Goal: Task Accomplishment & Management: Use online tool/utility

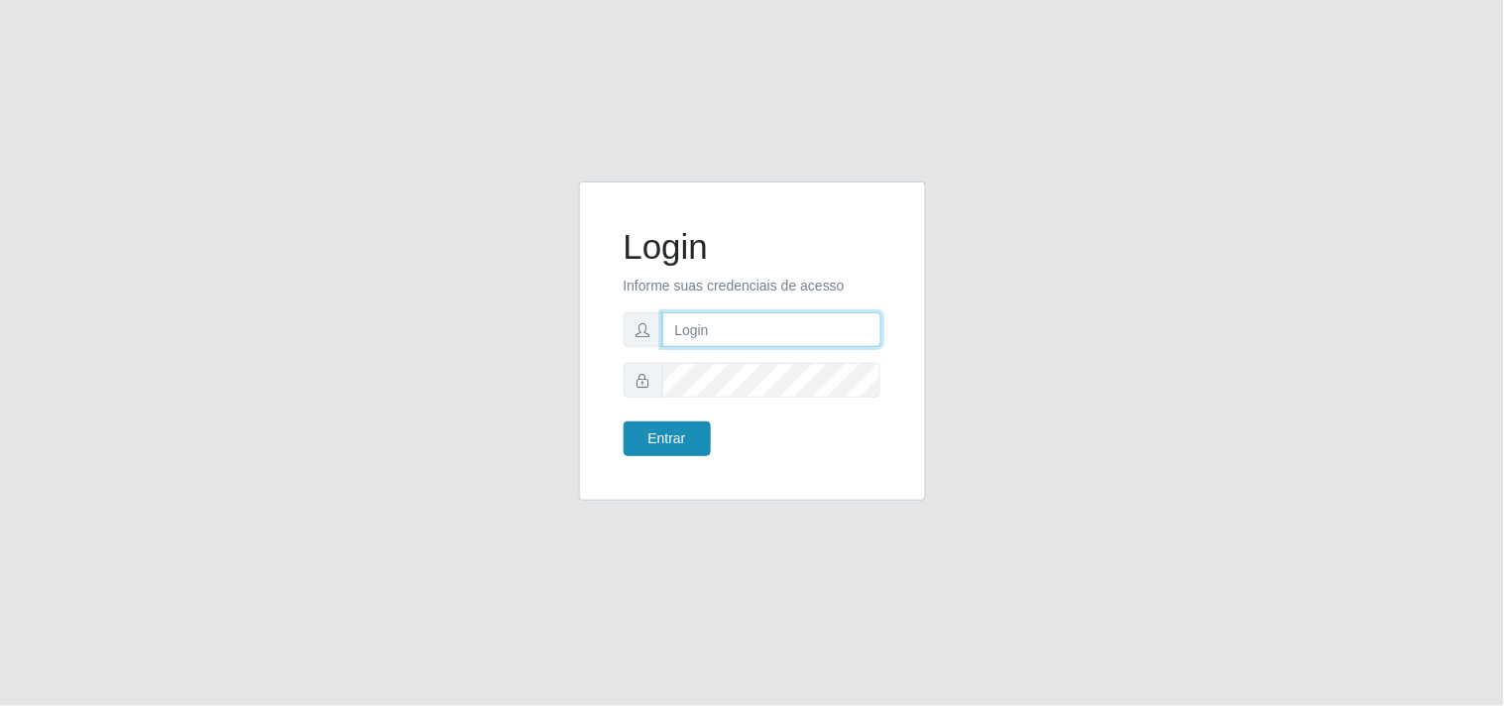
type input "[EMAIL_ADDRESS][DOMAIN_NAME]"
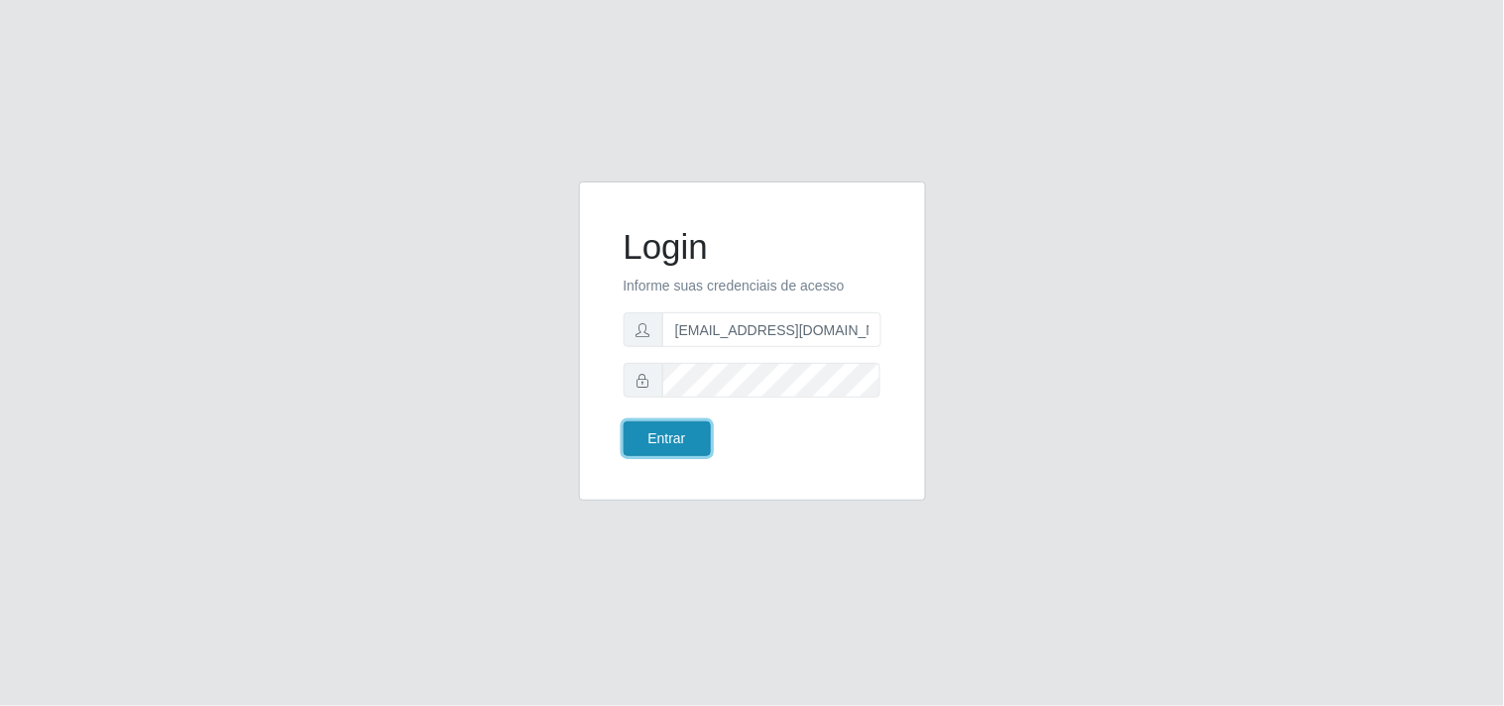
click at [674, 450] on button "Entrar" at bounding box center [666, 438] width 87 height 35
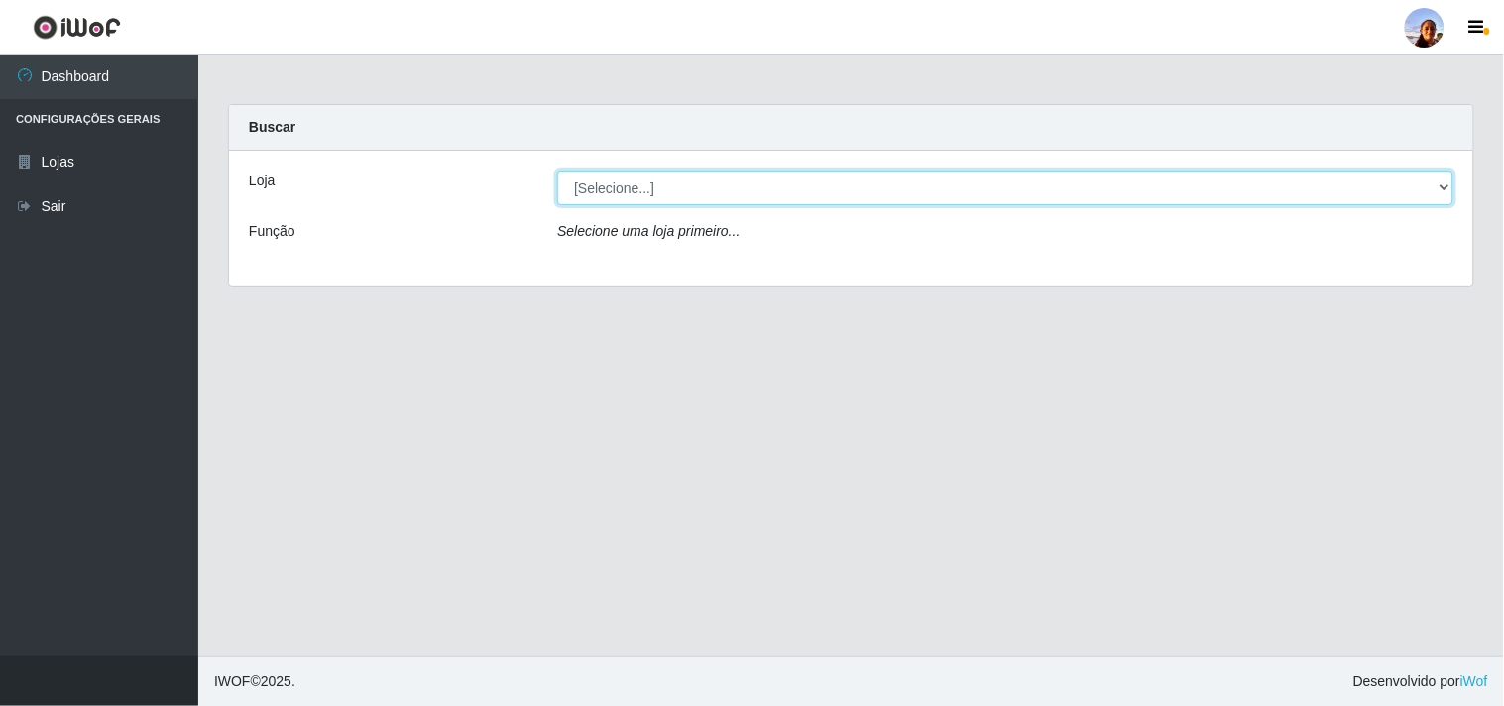
click at [784, 193] on select "[Selecione...] Supermercado [GEOGRAPHIC_DATA]" at bounding box center [1005, 187] width 896 height 35
select select "166"
click at [557, 170] on select "[Selecione...] Supermercado [GEOGRAPHIC_DATA]" at bounding box center [1005, 187] width 896 height 35
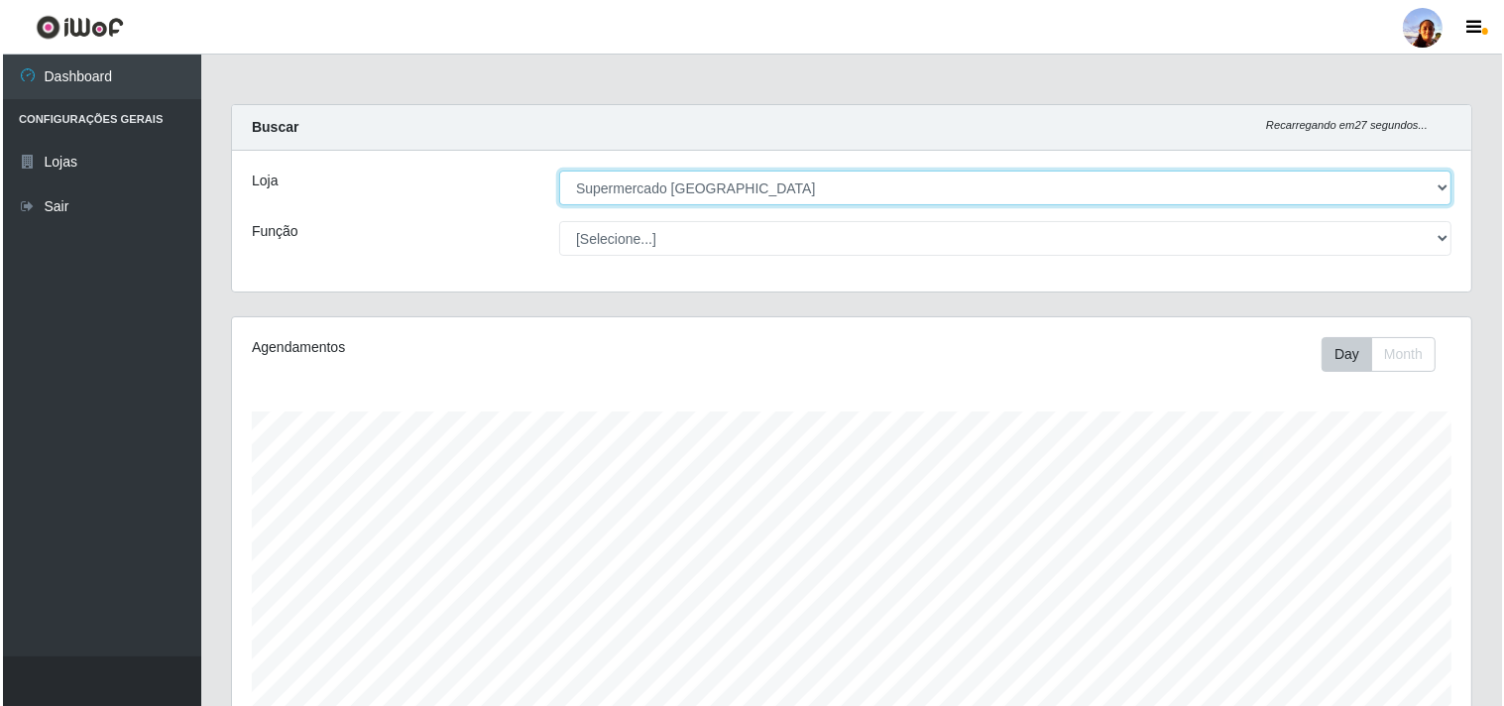
scroll to position [434, 0]
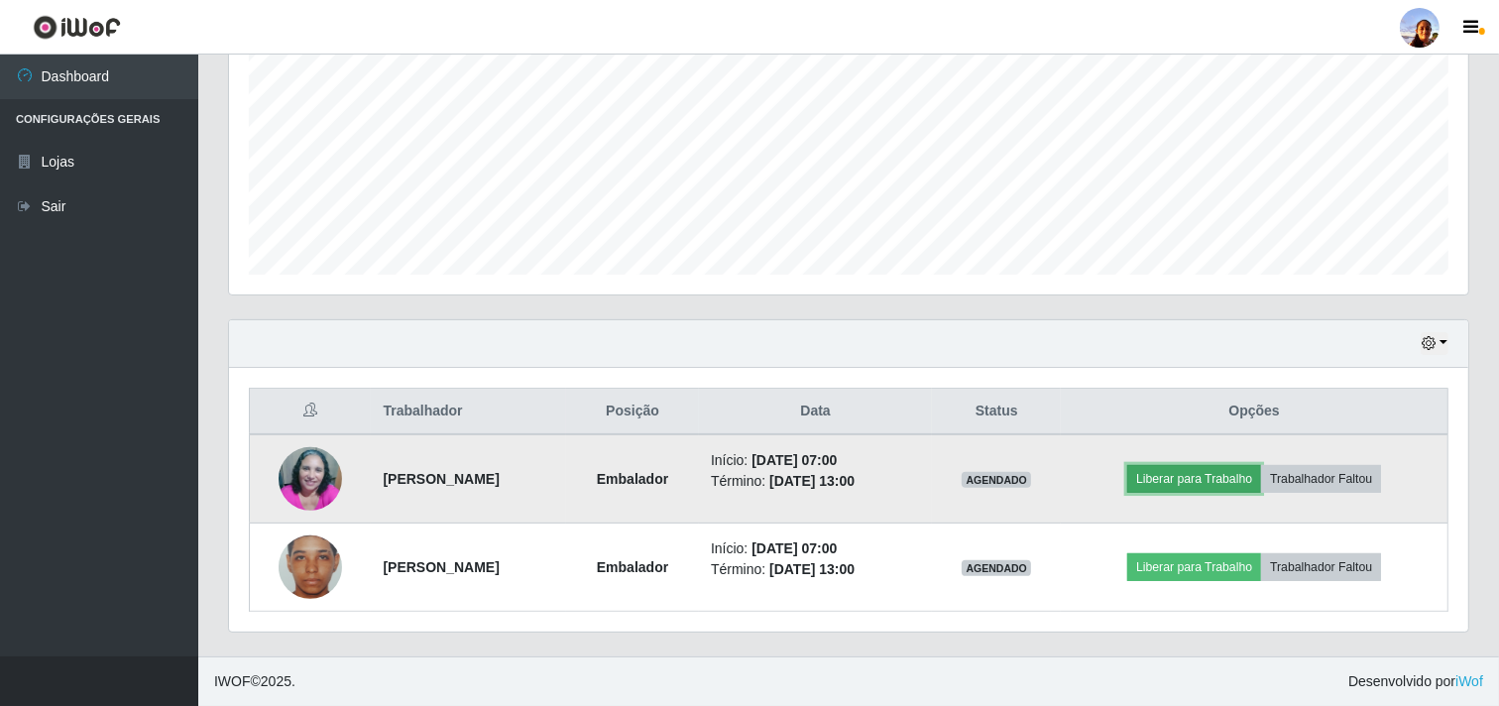
click at [1195, 484] on button "Liberar para Trabalho" at bounding box center [1194, 479] width 134 height 28
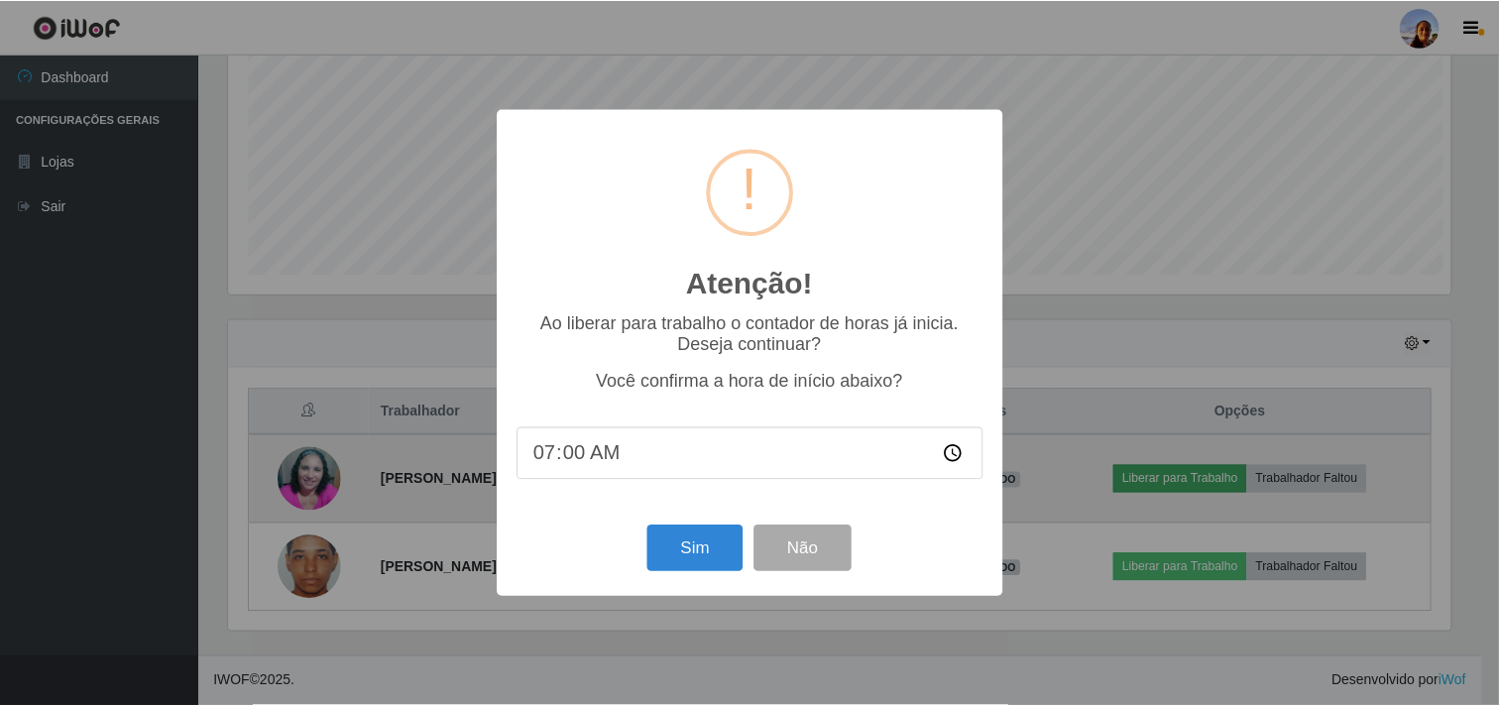
scroll to position [410, 1226]
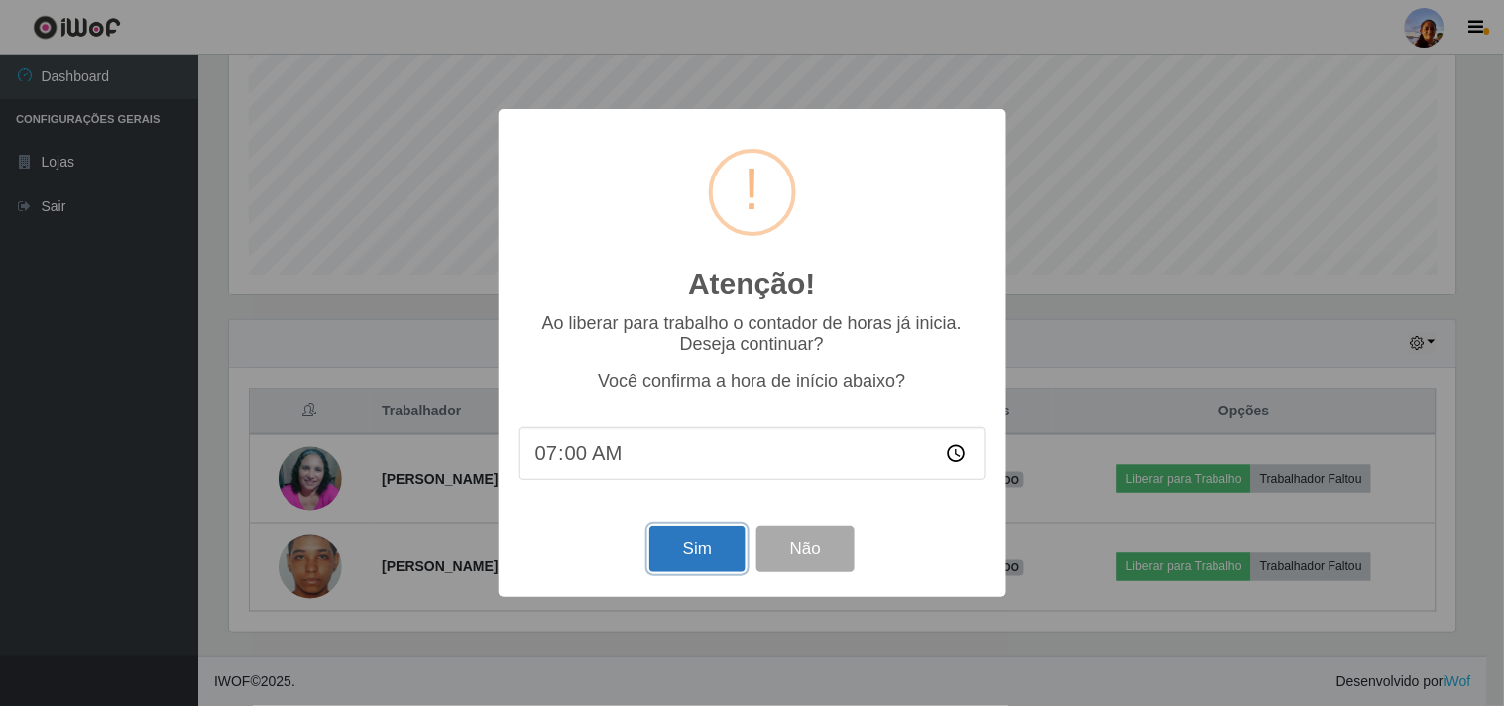
click at [722, 547] on button "Sim" at bounding box center [697, 548] width 96 height 47
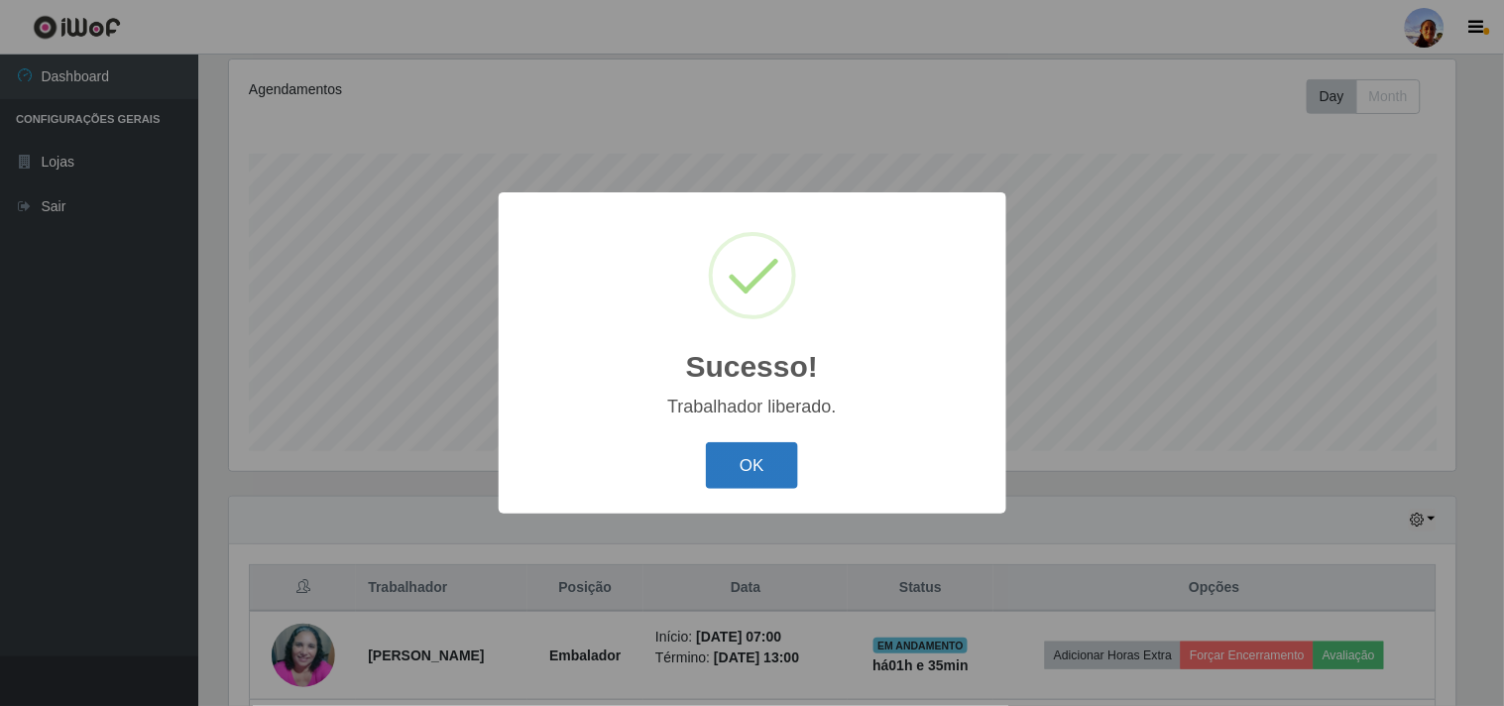
click at [737, 458] on button "OK" at bounding box center [752, 465] width 92 height 47
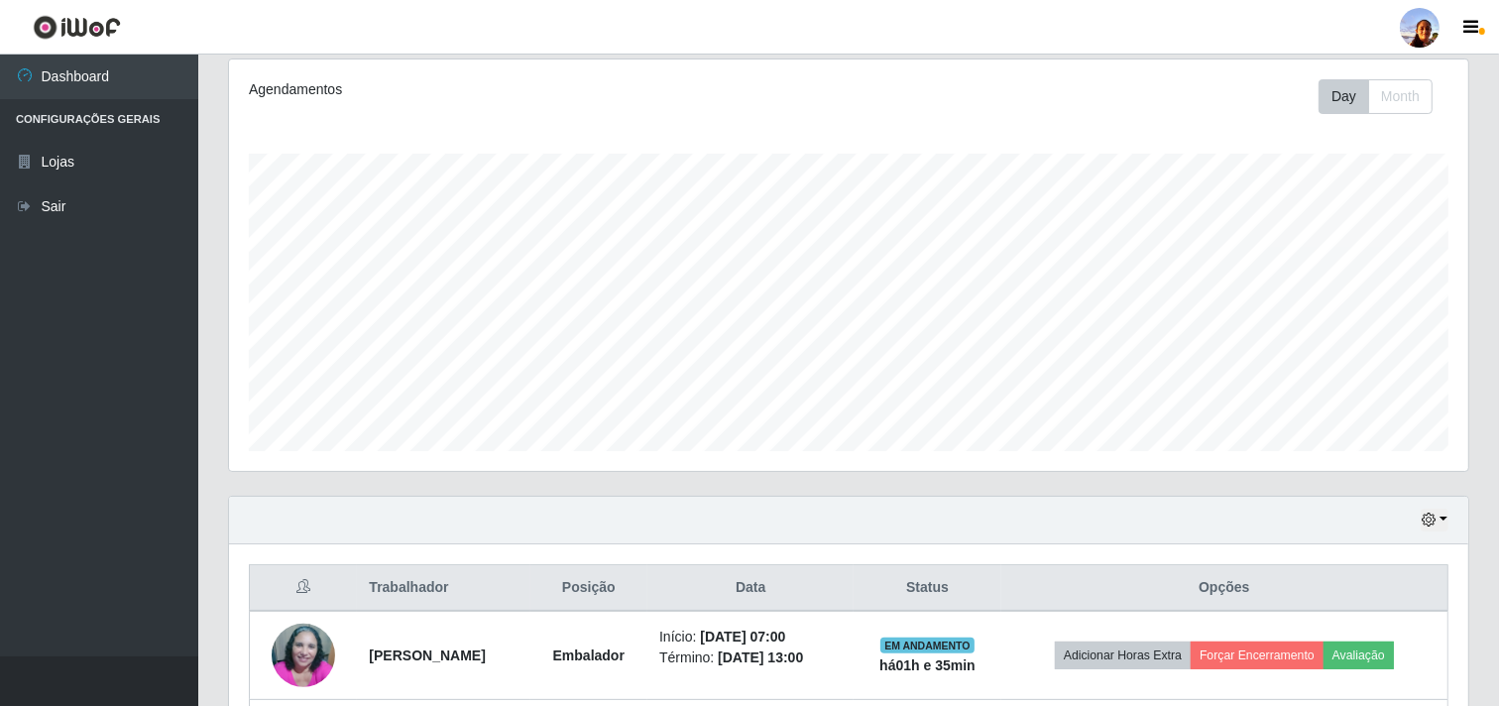
scroll to position [434, 0]
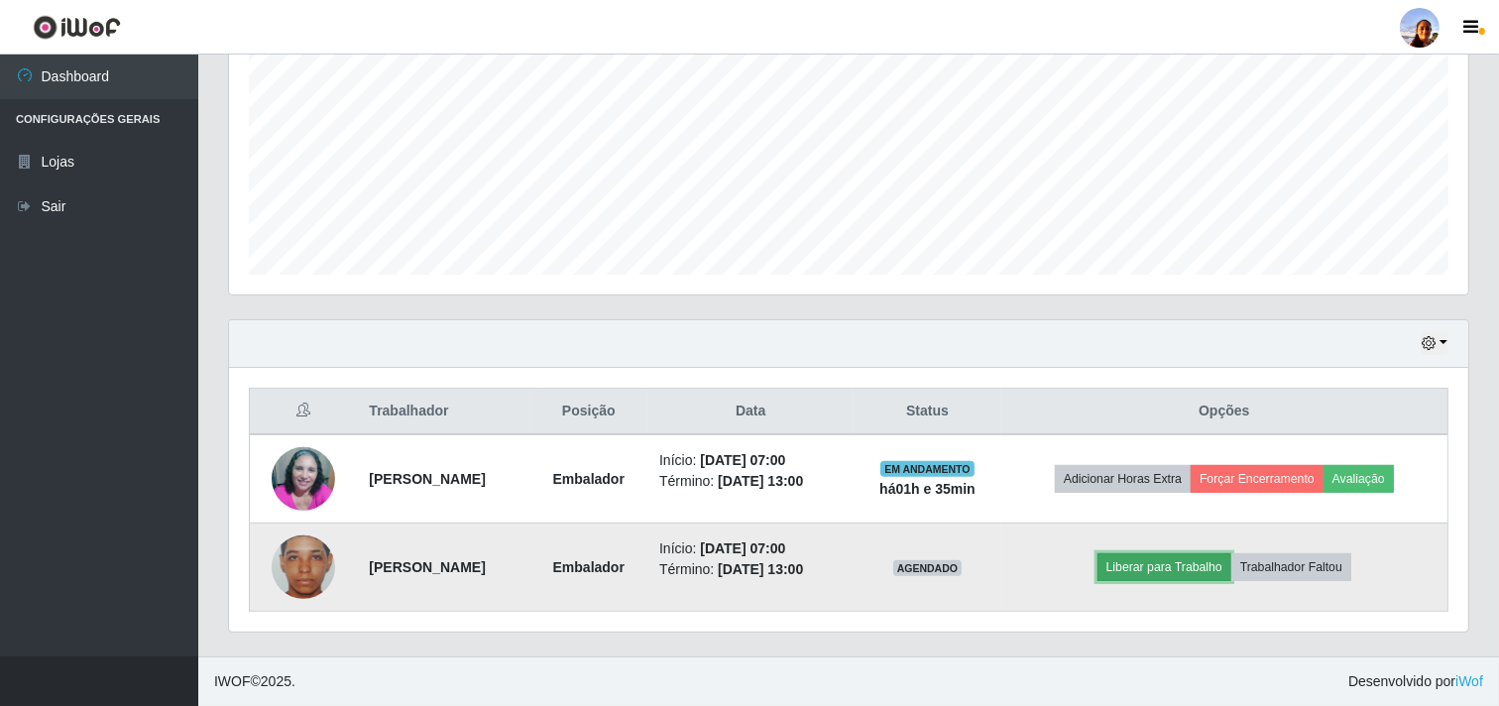
click at [1187, 578] on button "Liberar para Trabalho" at bounding box center [1164, 567] width 134 height 28
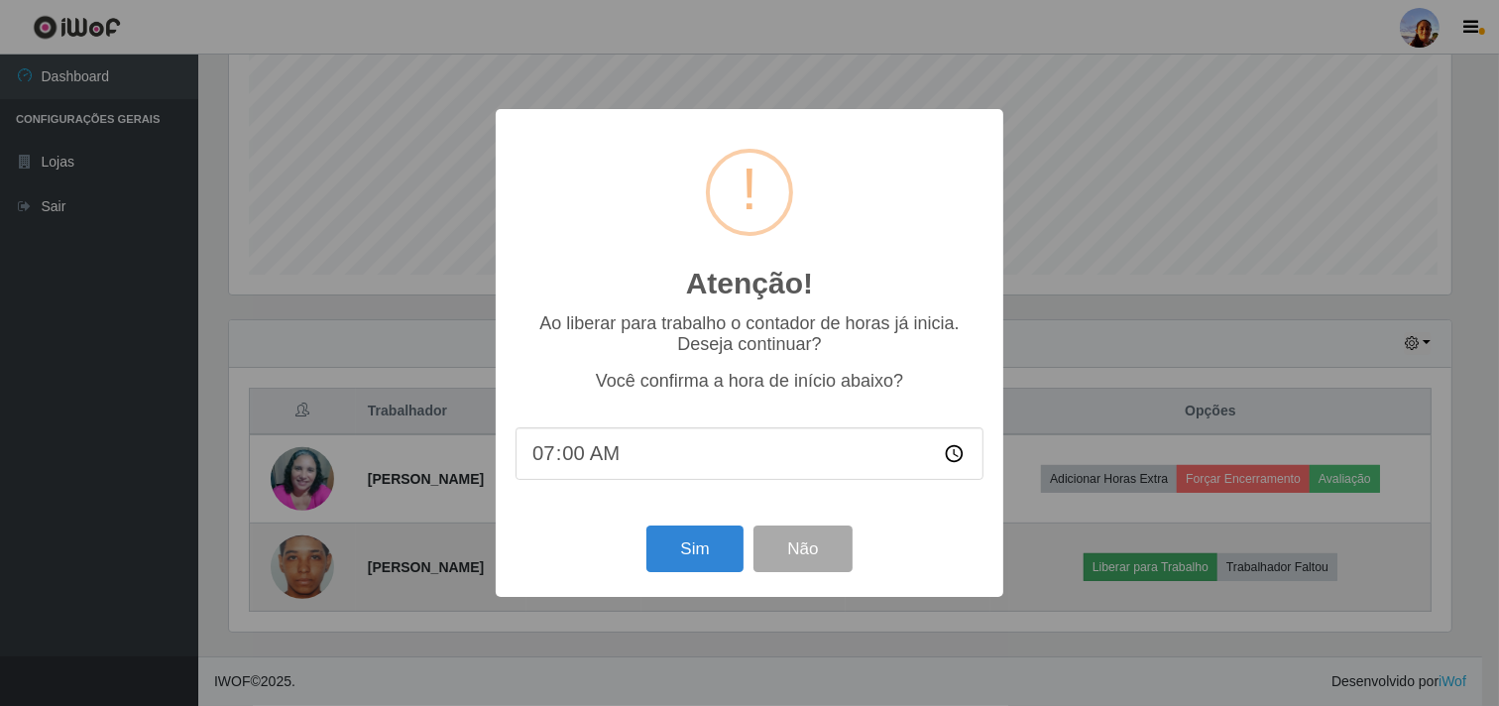
scroll to position [410, 1226]
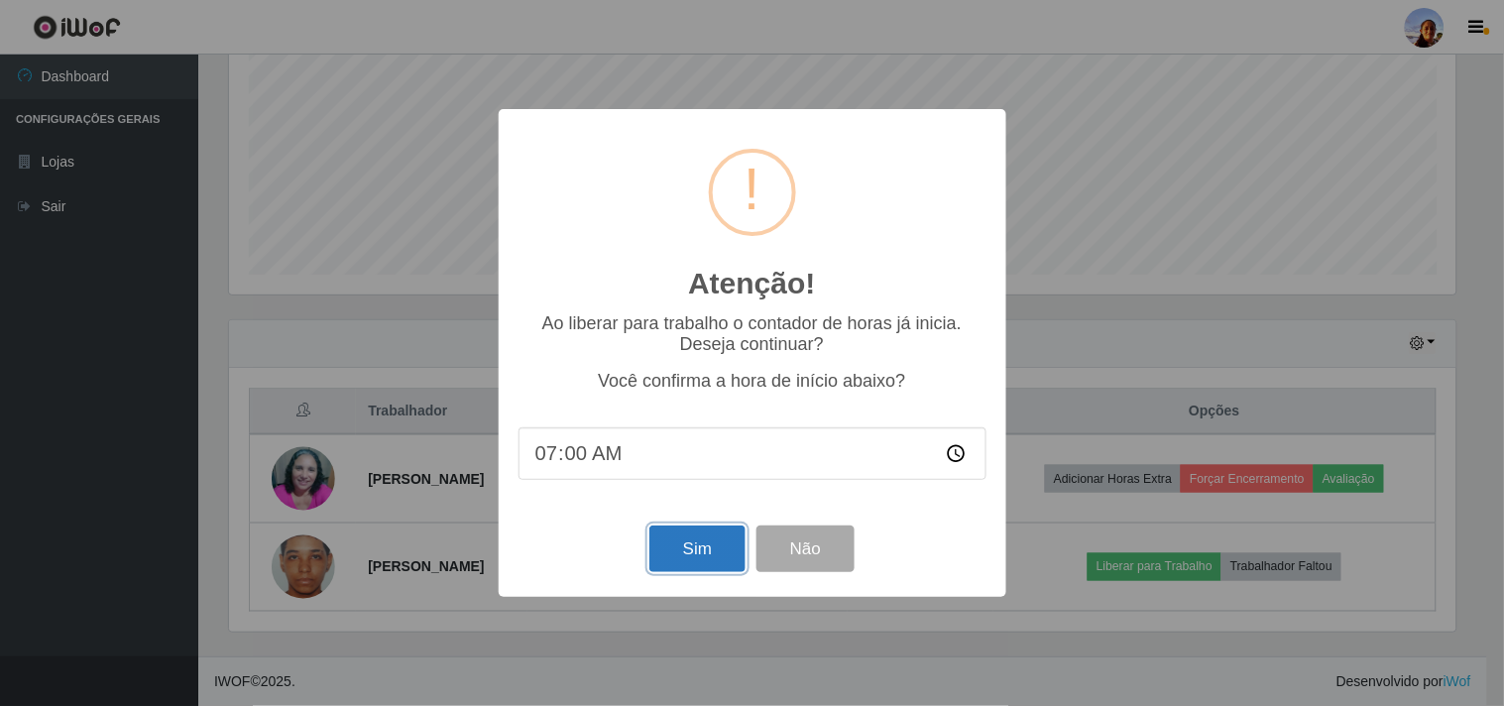
click at [701, 552] on button "Sim" at bounding box center [697, 548] width 96 height 47
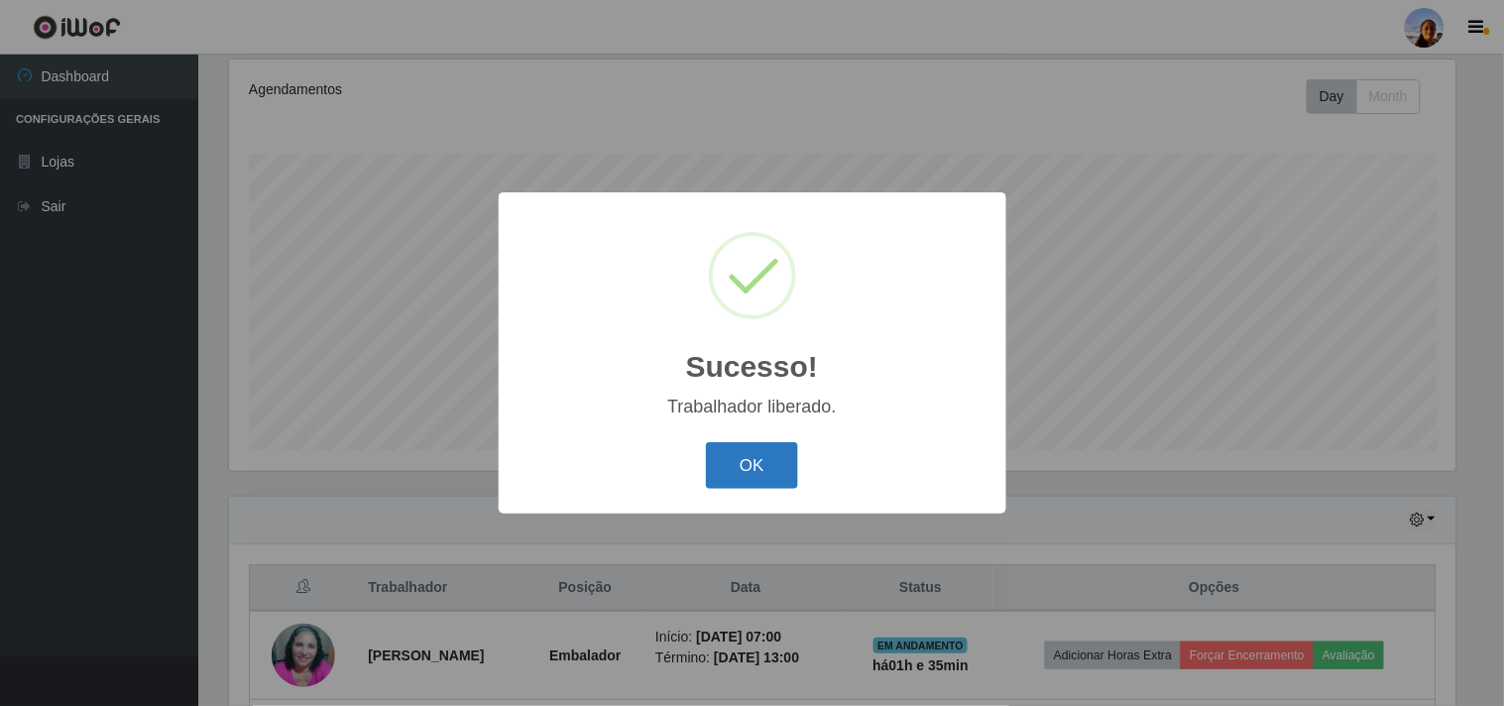
click at [737, 452] on button "OK" at bounding box center [752, 465] width 92 height 47
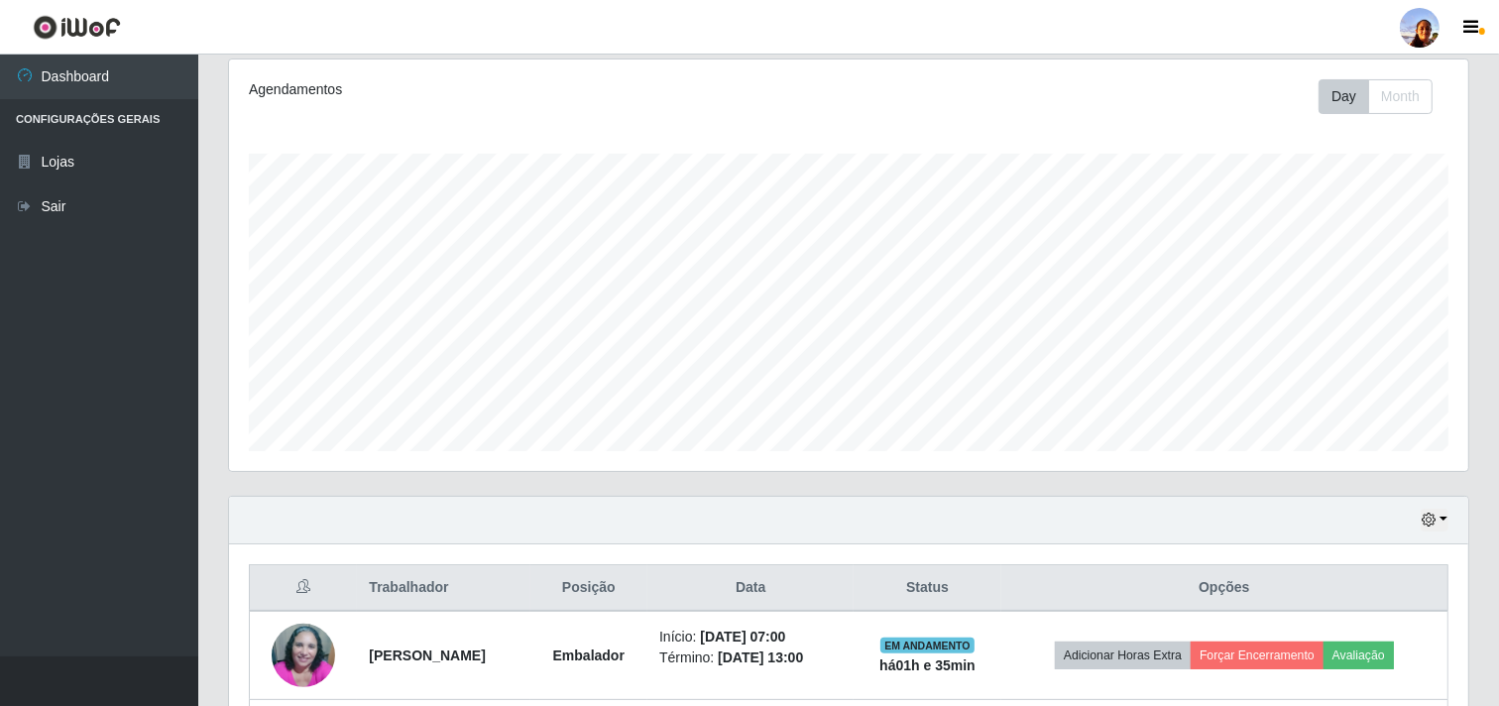
scroll to position [434, 0]
